Goal: Navigation & Orientation: Find specific page/section

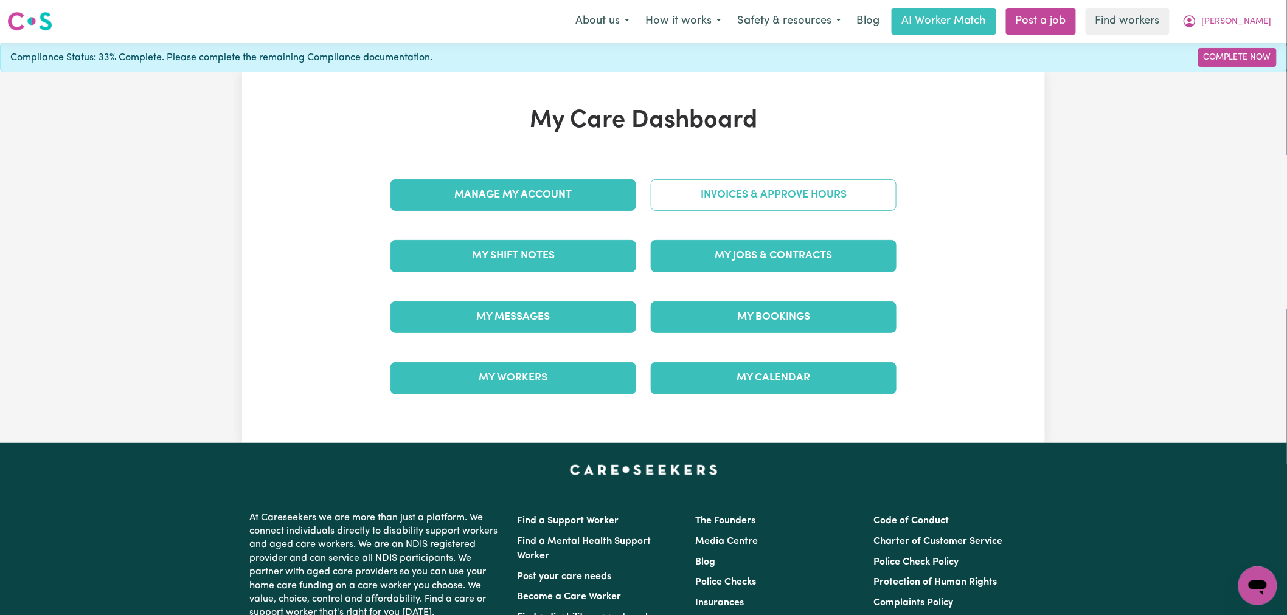
click at [719, 188] on link "Invoices & Approve Hours" at bounding box center [774, 195] width 246 height 32
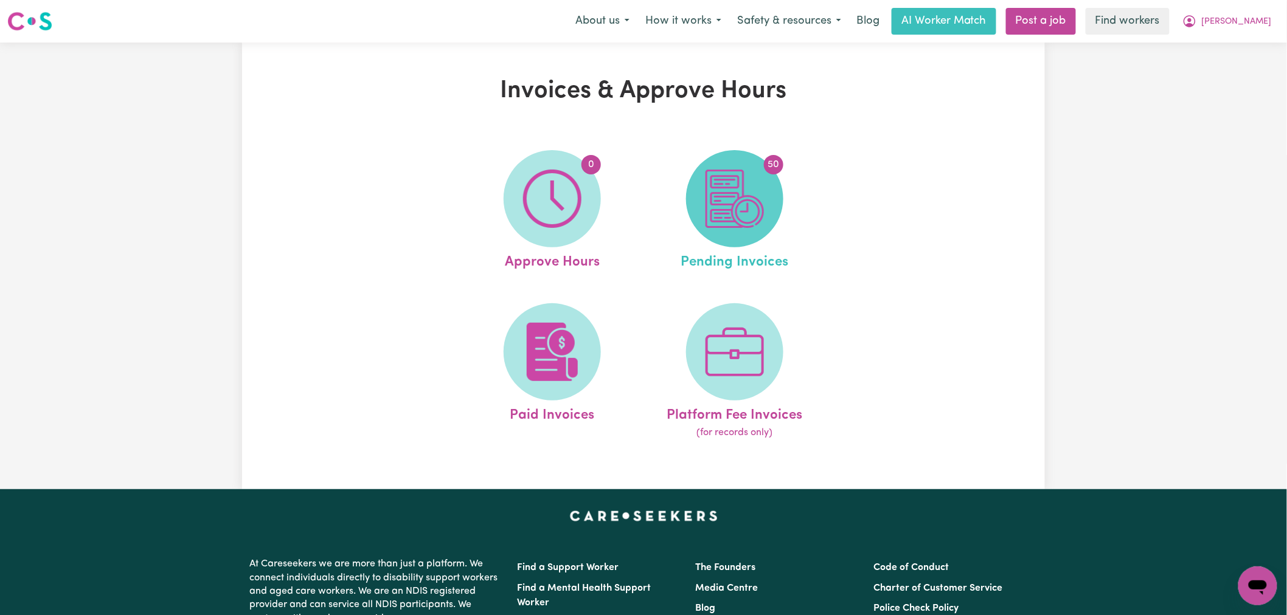
click at [731, 223] on img at bounding box center [734, 199] width 58 height 58
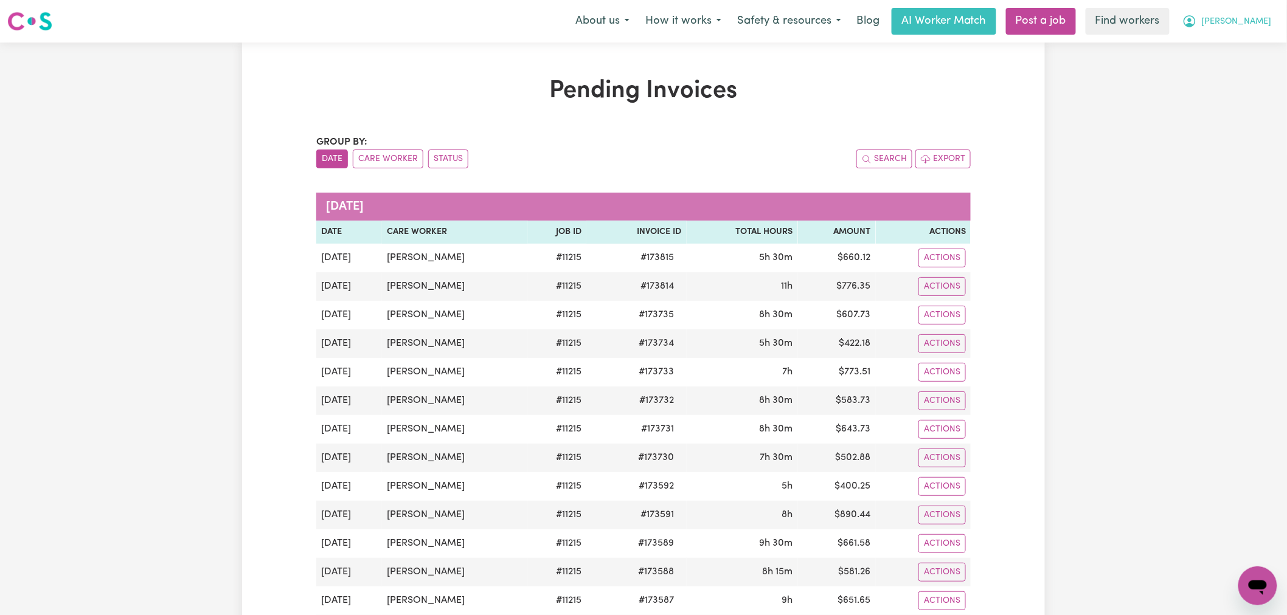
click at [1261, 22] on span "[PERSON_NAME]" at bounding box center [1236, 21] width 70 height 13
click at [1257, 43] on link "My Dashboard" at bounding box center [1231, 47] width 96 height 23
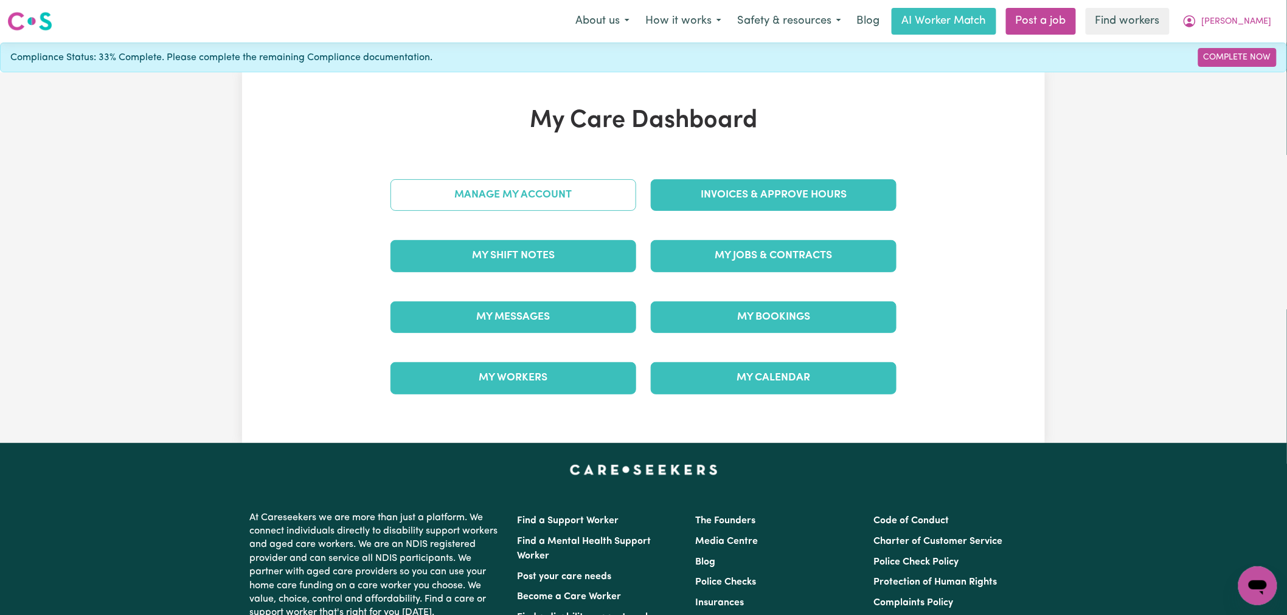
click at [582, 201] on link "Manage My Account" at bounding box center [513, 195] width 246 height 32
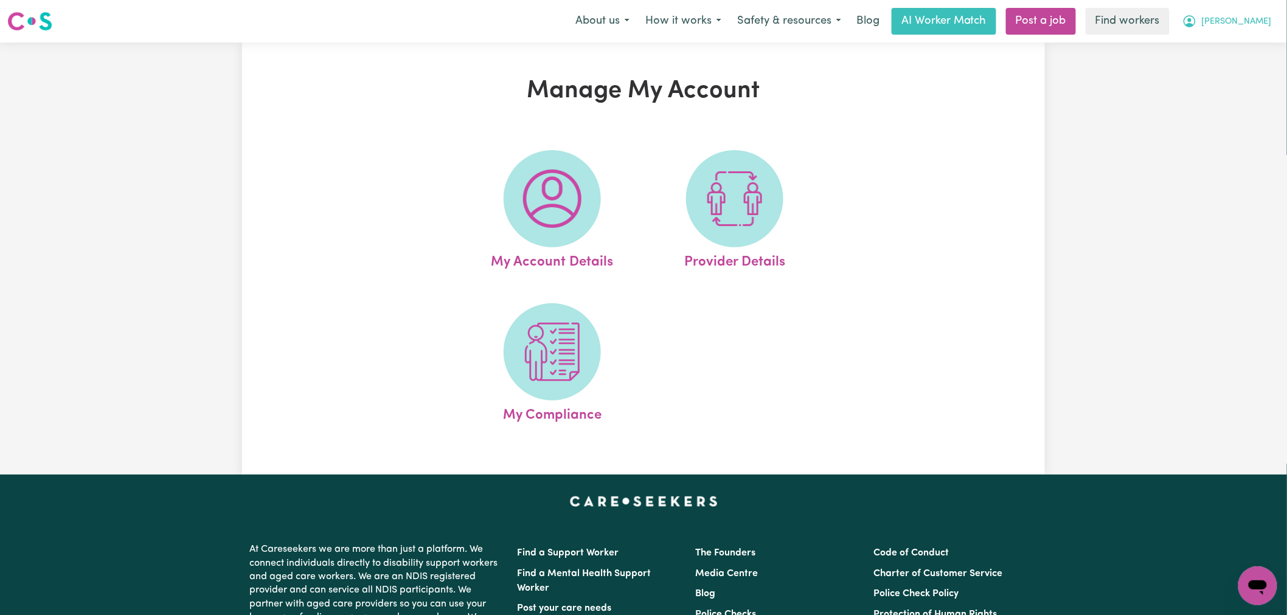
click at [1242, 27] on span "[PERSON_NAME]" at bounding box center [1236, 21] width 70 height 13
click at [1240, 53] on link "My Dashboard" at bounding box center [1231, 47] width 96 height 23
